Goal: Book appointment/travel/reservation

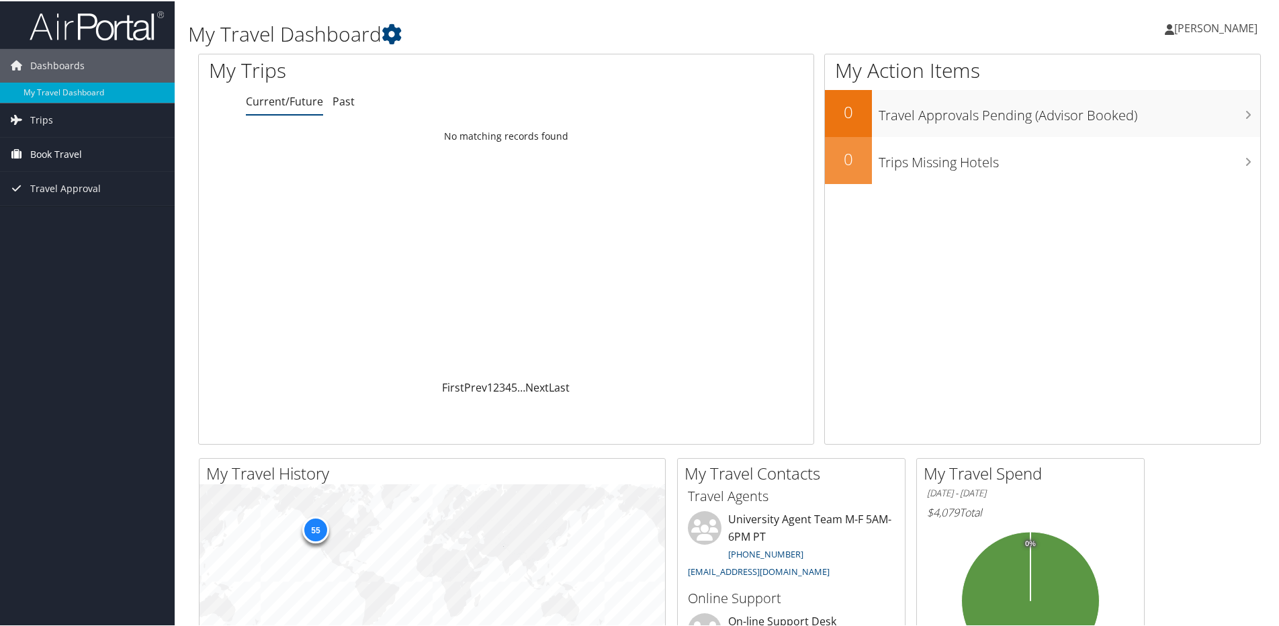
click at [49, 152] on span "Book Travel" at bounding box center [56, 153] width 52 height 34
click at [90, 226] on link "Book/Manage Online Trips" at bounding box center [87, 220] width 175 height 20
